Goal: Task Accomplishment & Management: Use online tool/utility

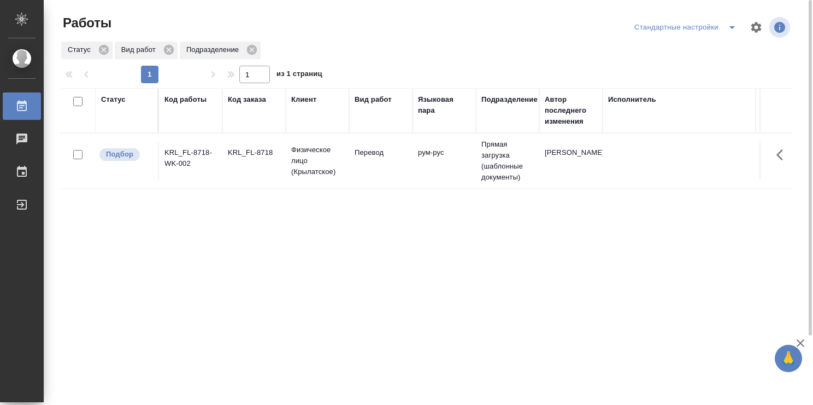
click at [422, 168] on td "рум-рус" at bounding box center [444, 161] width 63 height 38
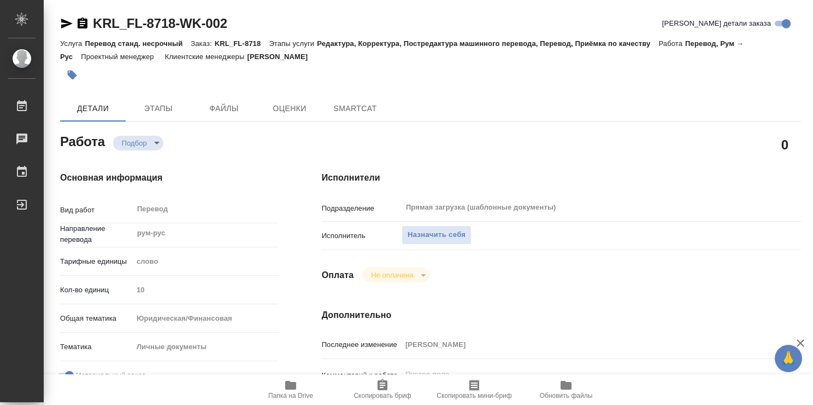
type textarea "x"
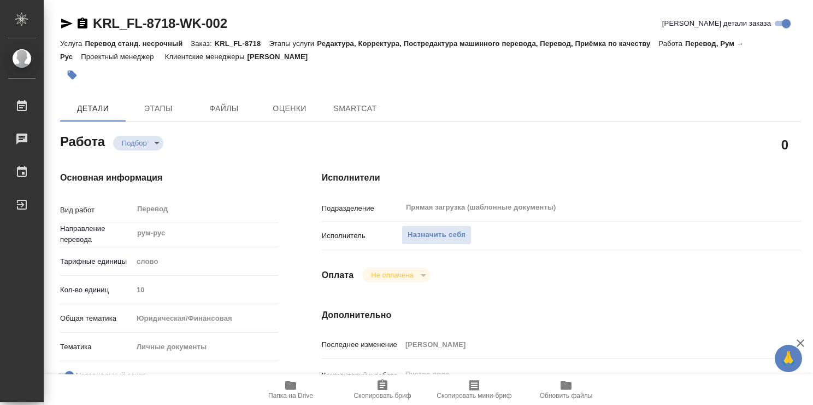
type textarea "x"
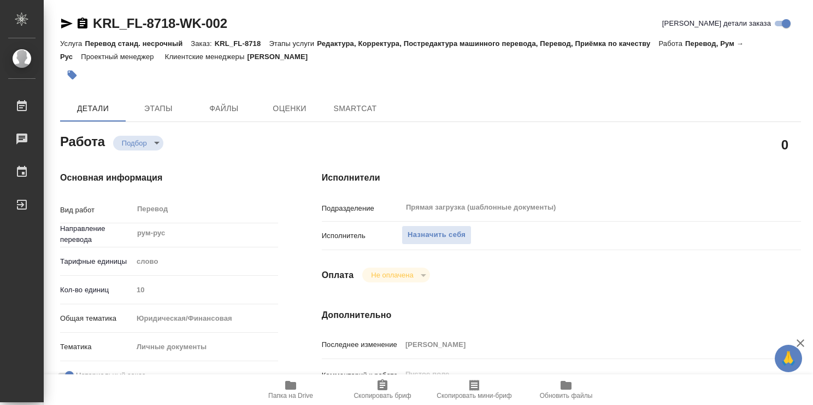
type textarea "x"
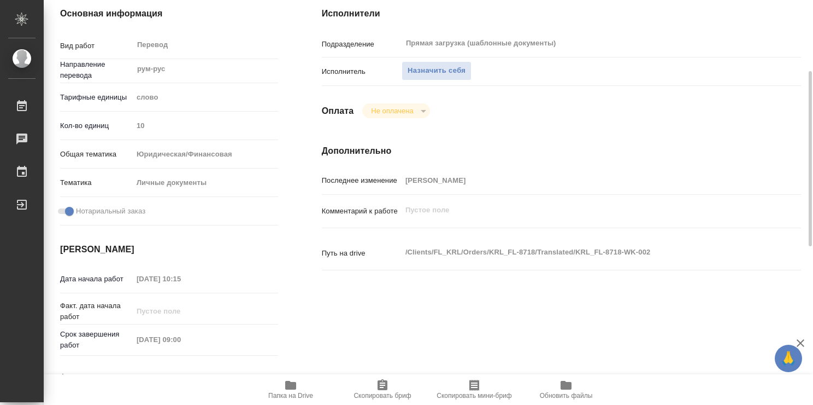
type textarea "x"
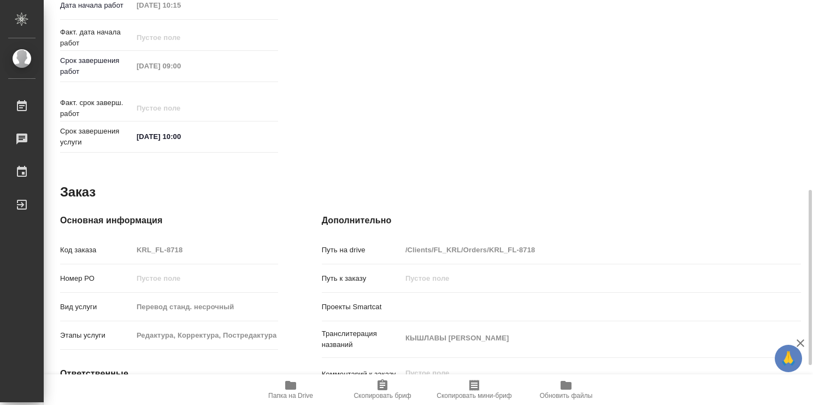
scroll to position [528, 0]
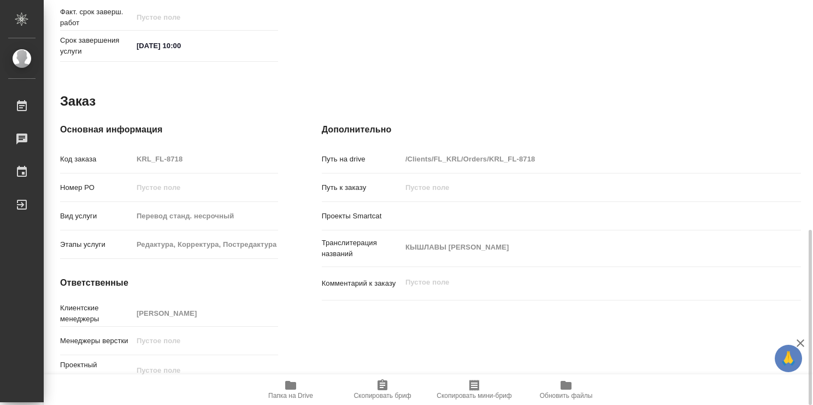
type textarea "x"
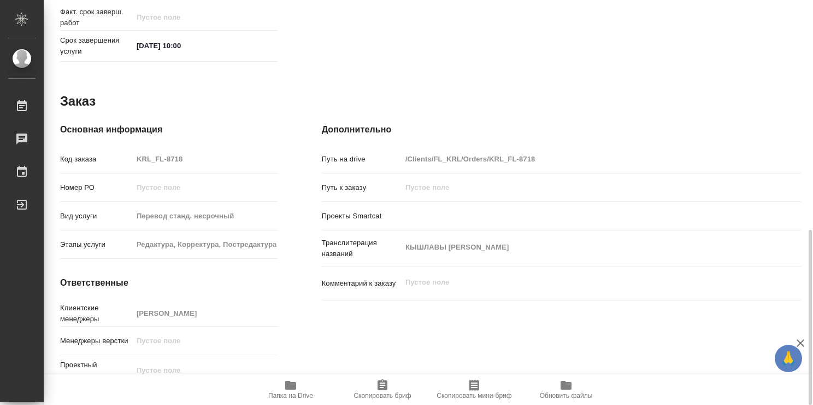
type textarea "x"
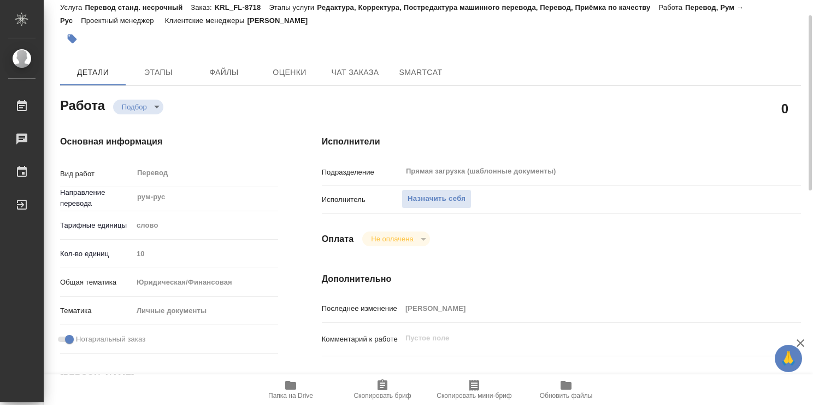
scroll to position [0, 0]
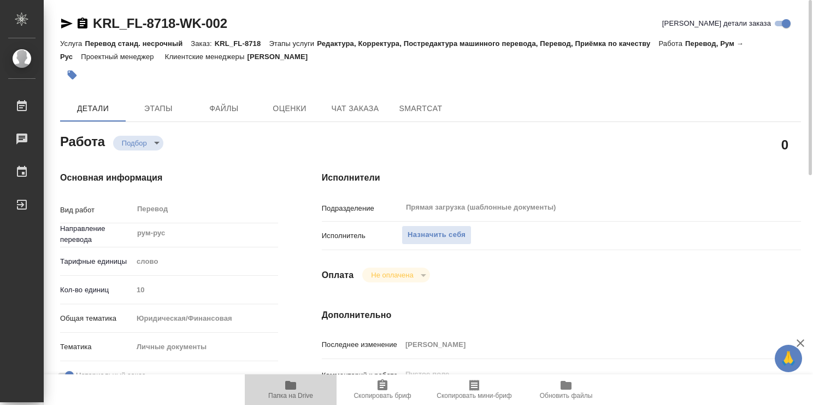
click at [289, 385] on icon "button" at bounding box center [290, 384] width 11 height 9
